Goal: Find contact information: Find contact information

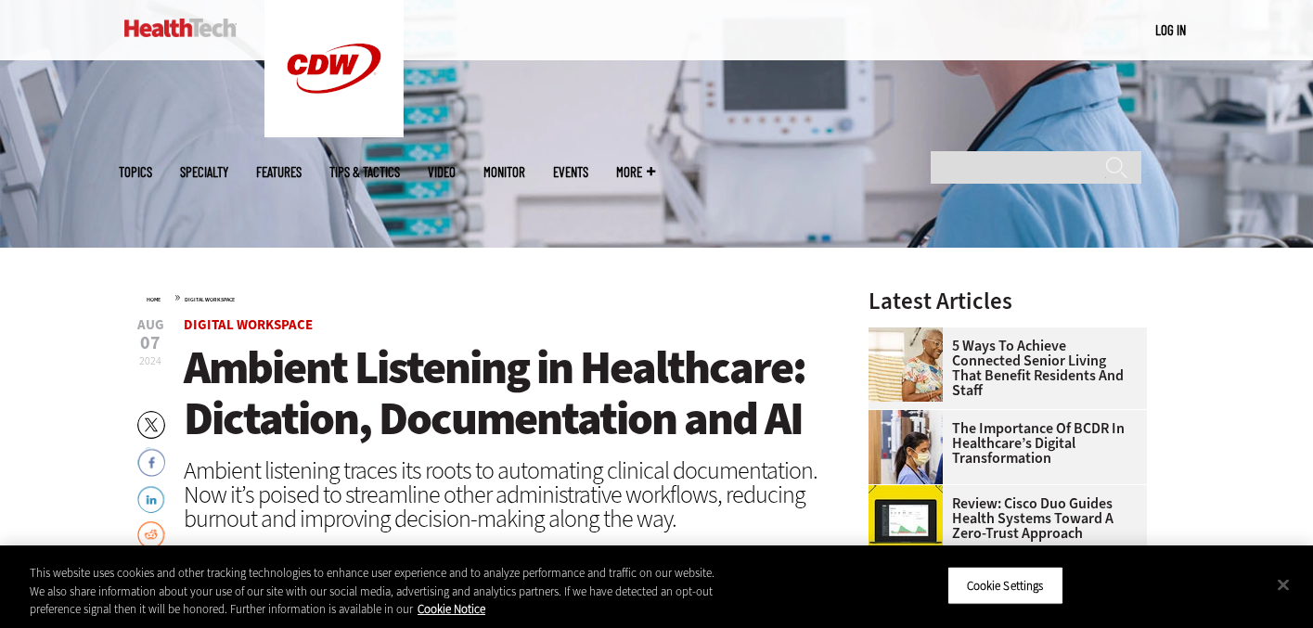
scroll to position [520, 0]
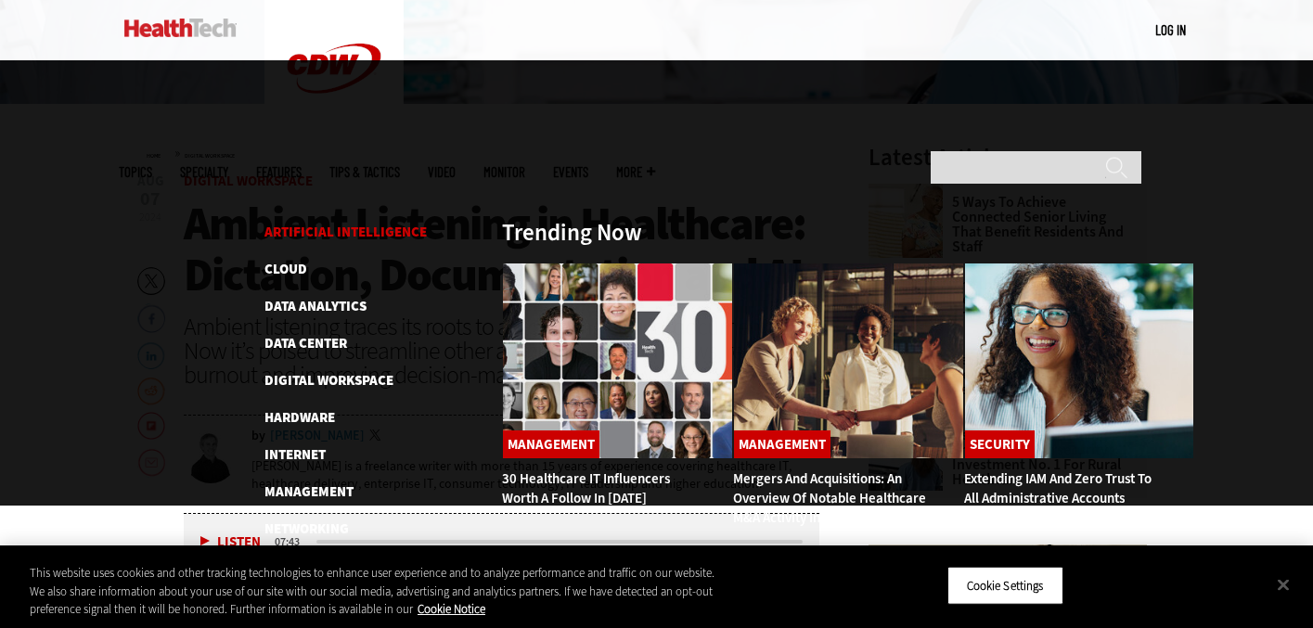
click at [305, 223] on link "Artificial Intelligence" at bounding box center [346, 232] width 162 height 19
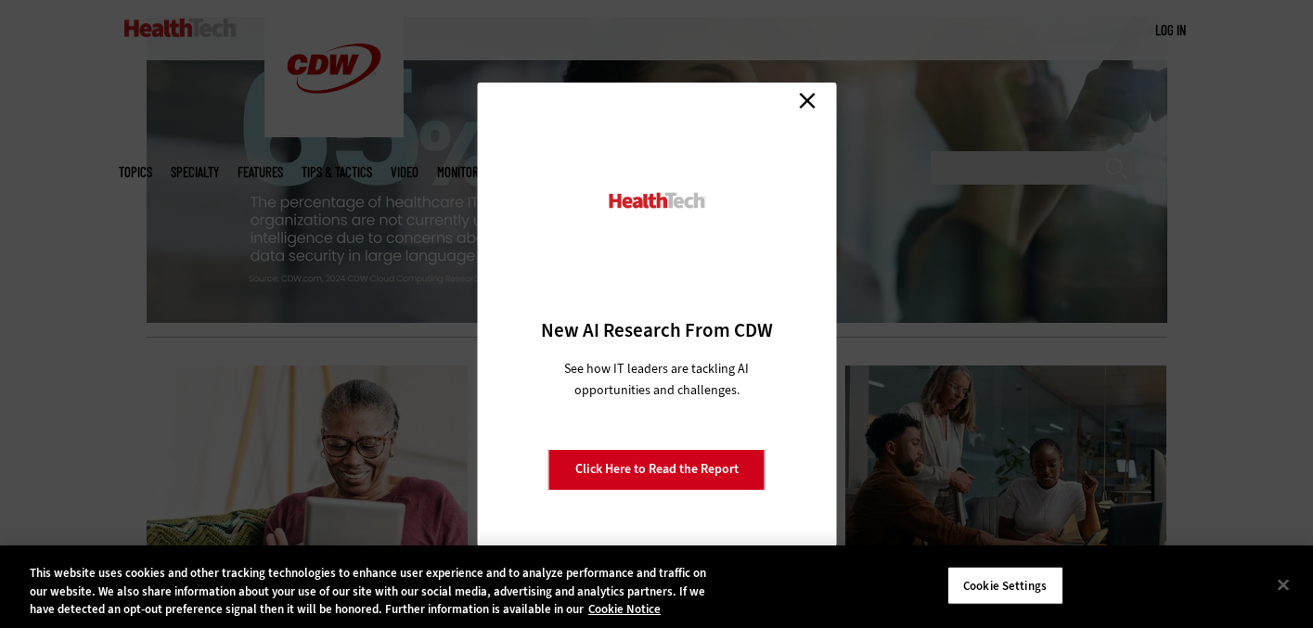
scroll to position [1914, 0]
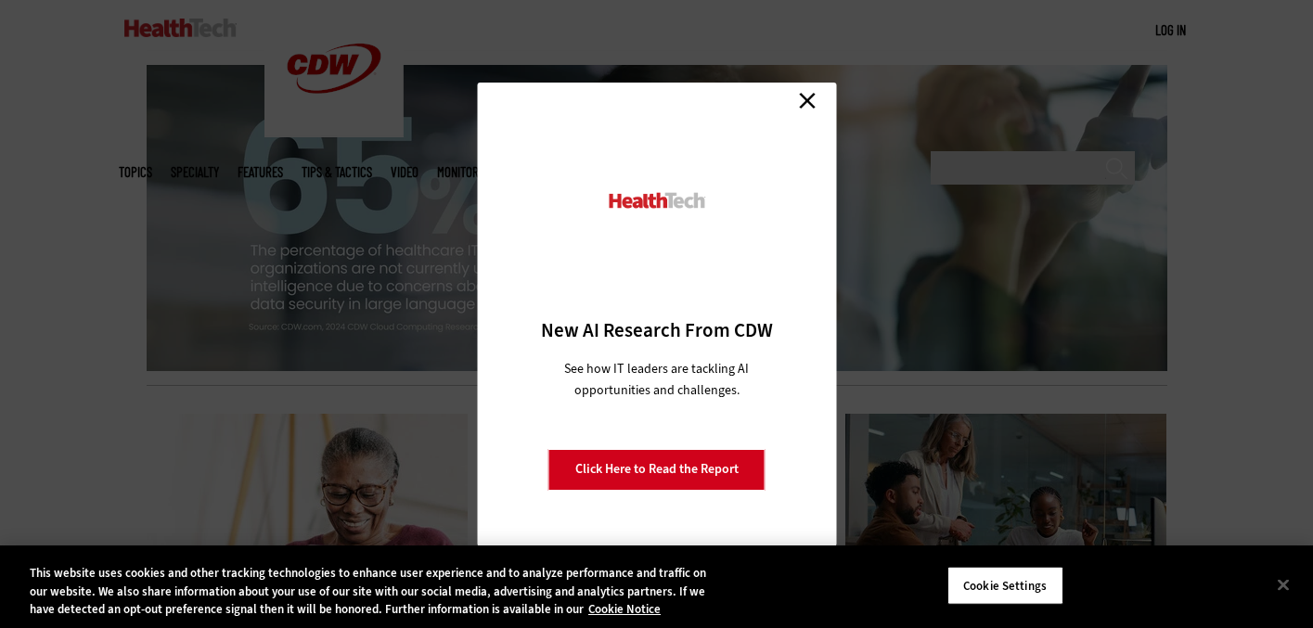
click at [815, 96] on link "Close" at bounding box center [808, 101] width 28 height 28
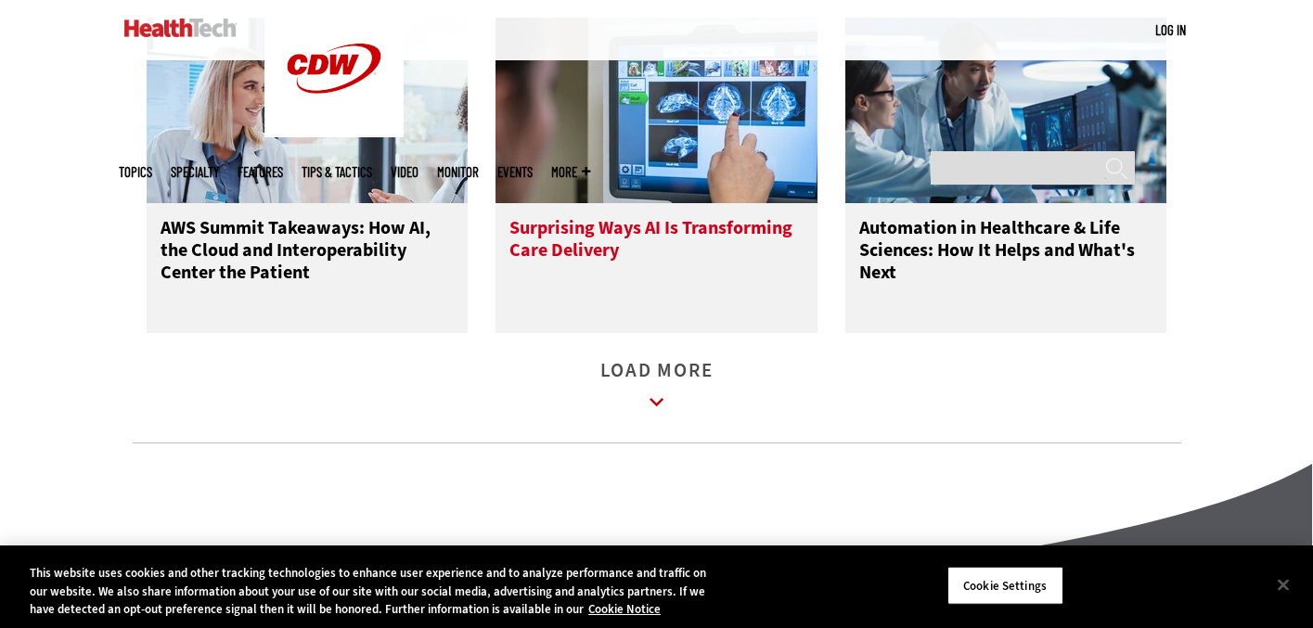
scroll to position [3086, 0]
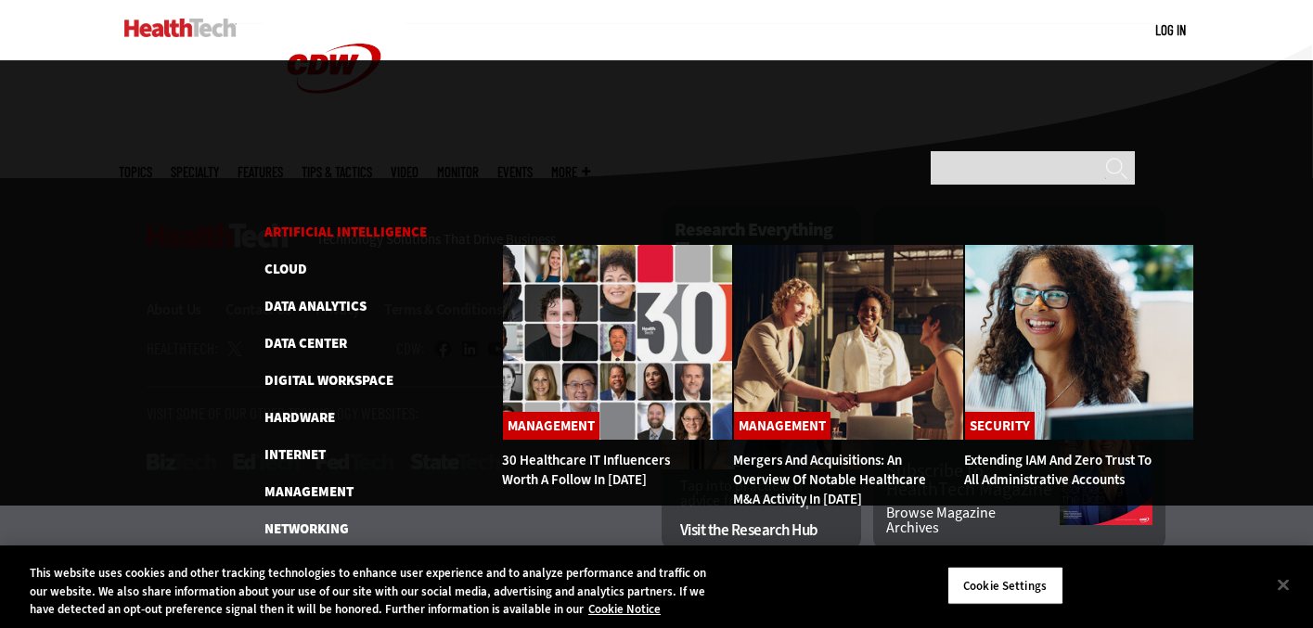
click at [295, 223] on link "Artificial Intelligence" at bounding box center [346, 232] width 162 height 19
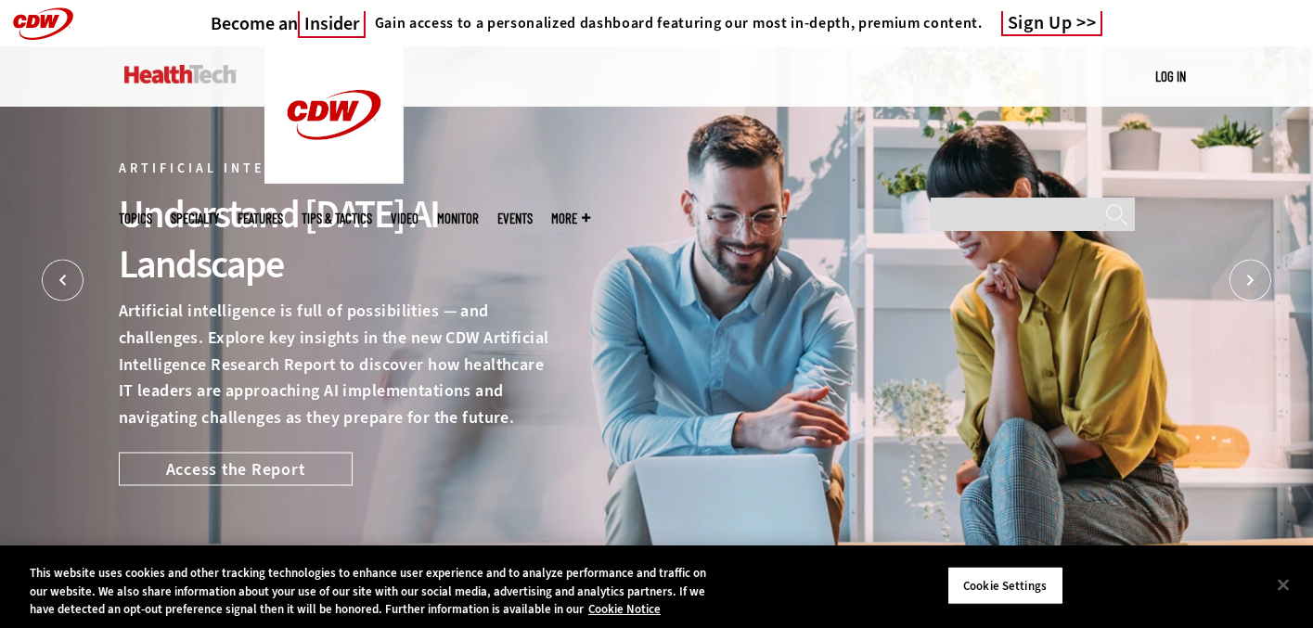
scroll to position [127, 0]
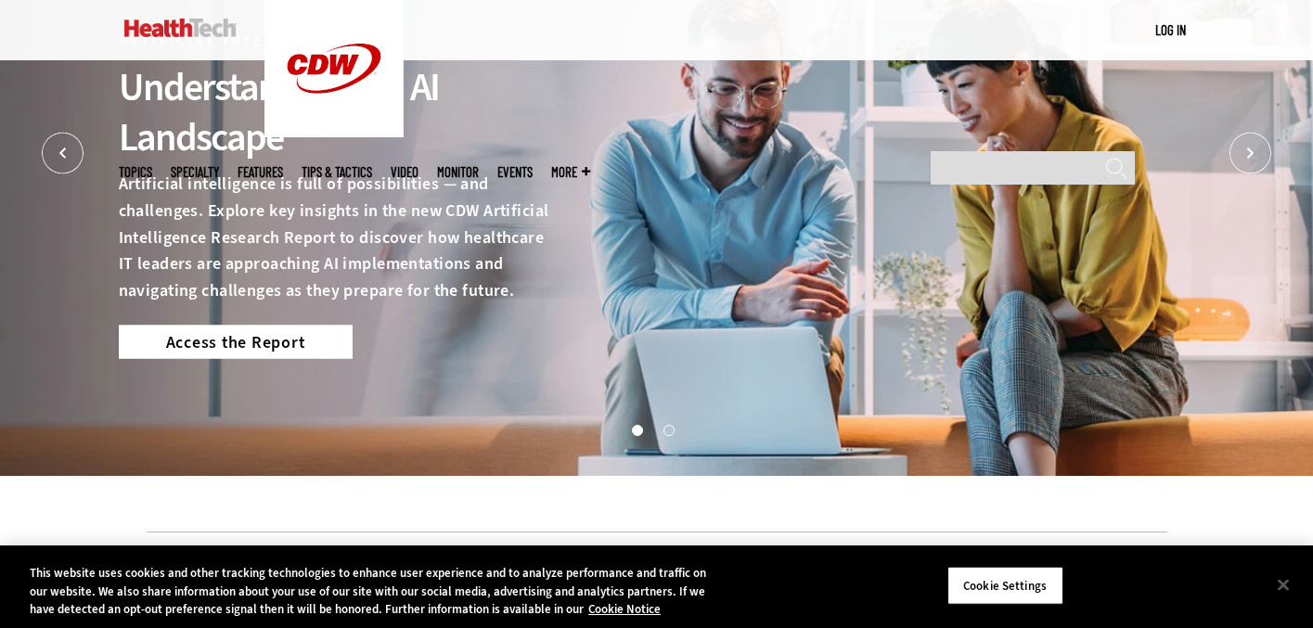
click at [289, 351] on link "Access the Report" at bounding box center [236, 341] width 234 height 33
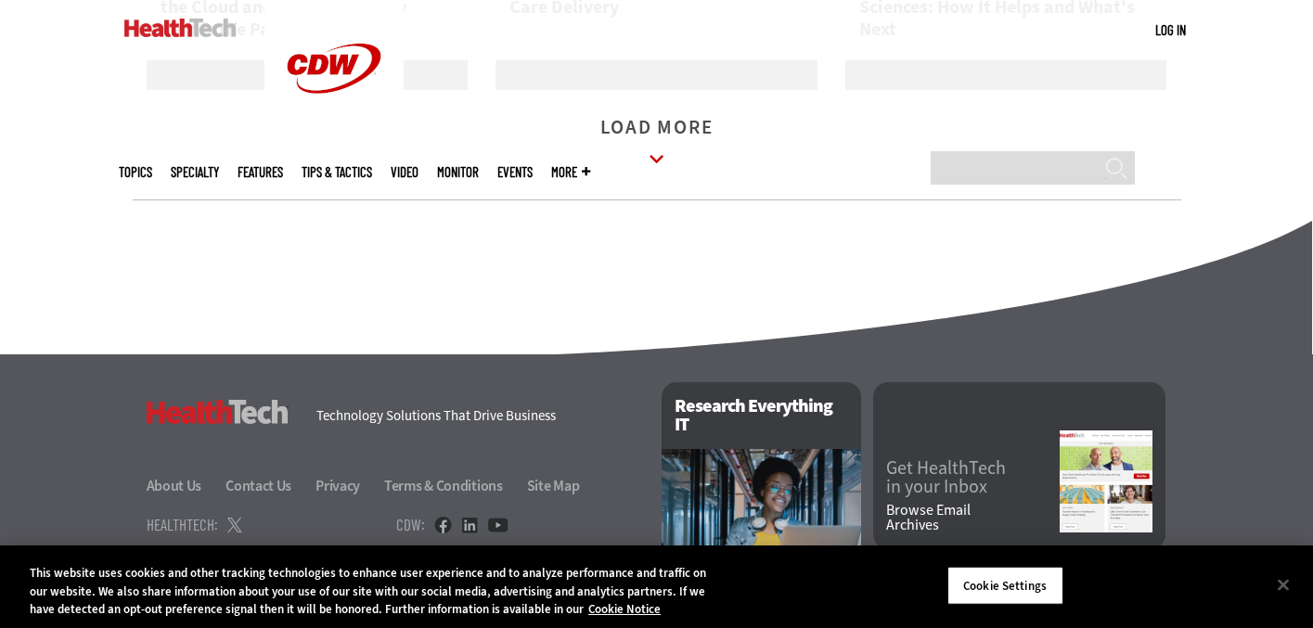
scroll to position [3086, 0]
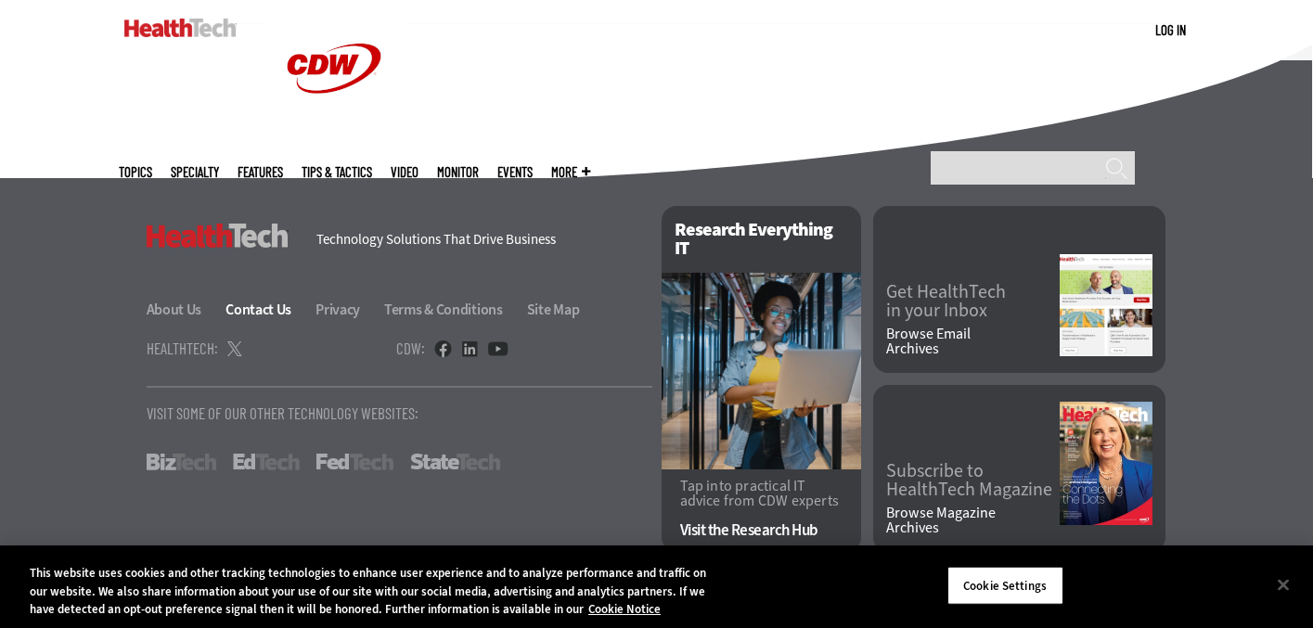
click at [256, 315] on link "Contact Us" at bounding box center [269, 309] width 87 height 19
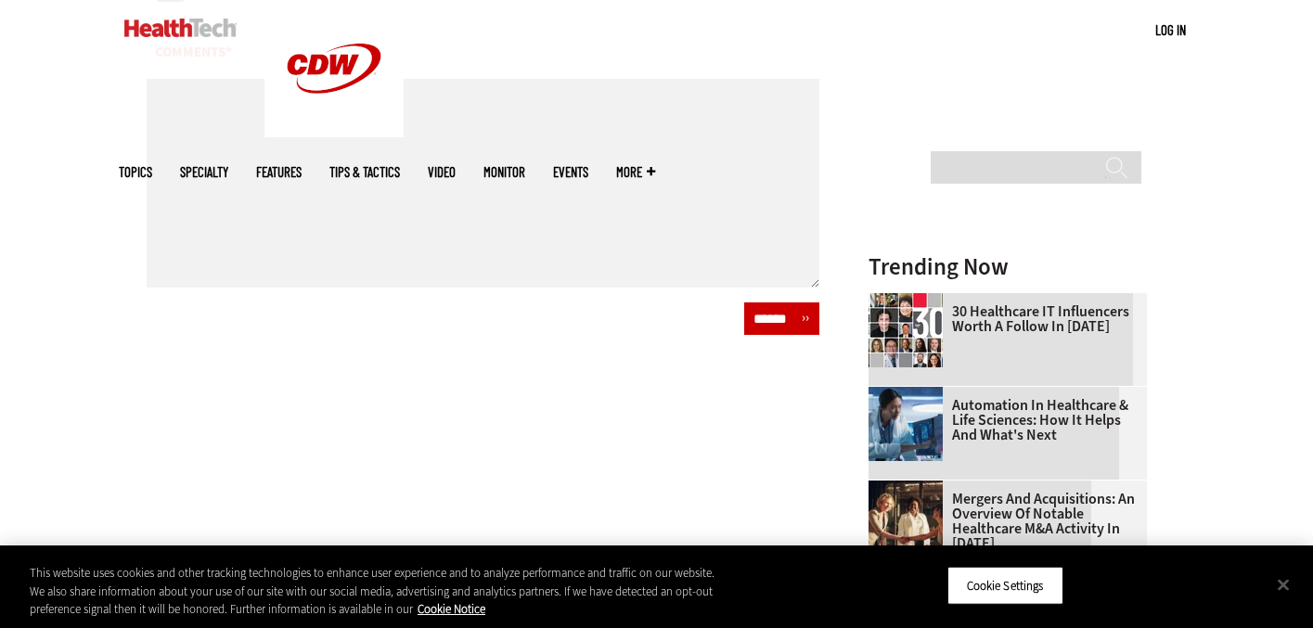
scroll to position [795, 0]
